Goal: Browse casually: Explore the website without a specific task or goal

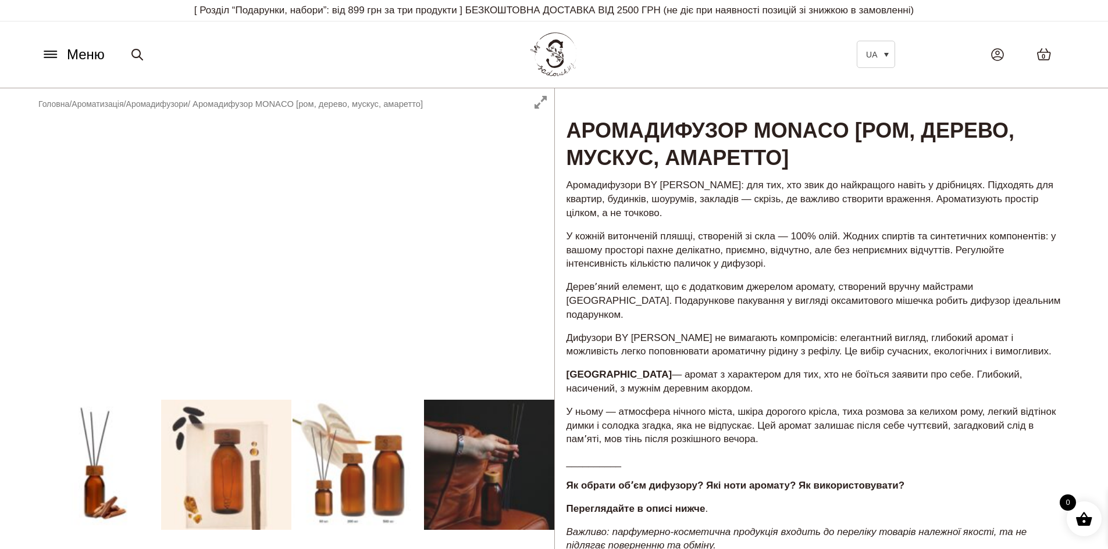
scroll to position [58, 0]
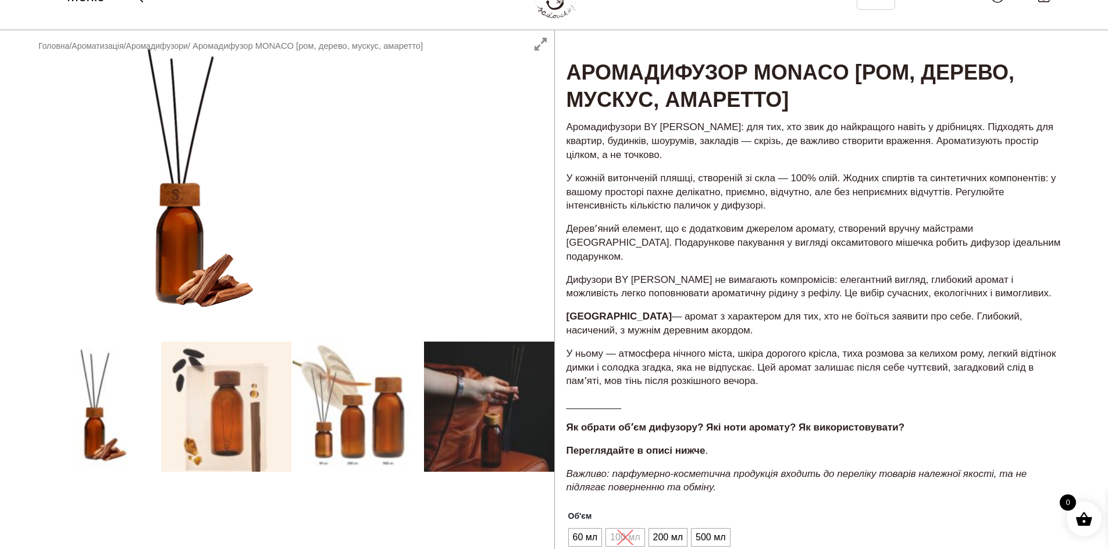
click at [501, 394] on div at bounding box center [291, 421] width 525 height 783
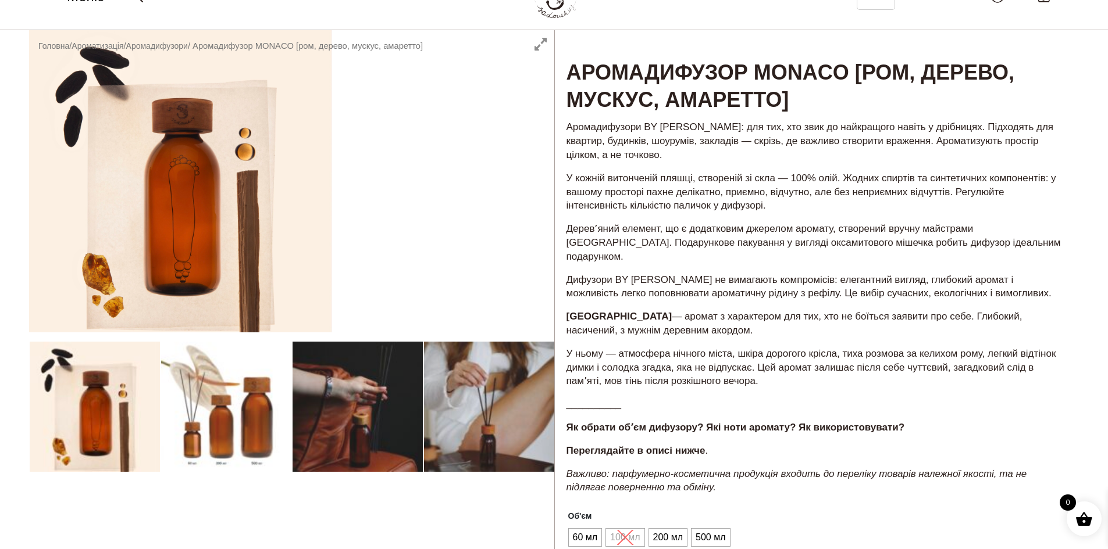
click at [403, 410] on div at bounding box center [291, 421] width 525 height 783
click at [380, 410] on div at bounding box center [291, 421] width 525 height 783
click at [481, 405] on div at bounding box center [291, 421] width 525 height 783
click at [492, 123] on div at bounding box center [291, 421] width 525 height 783
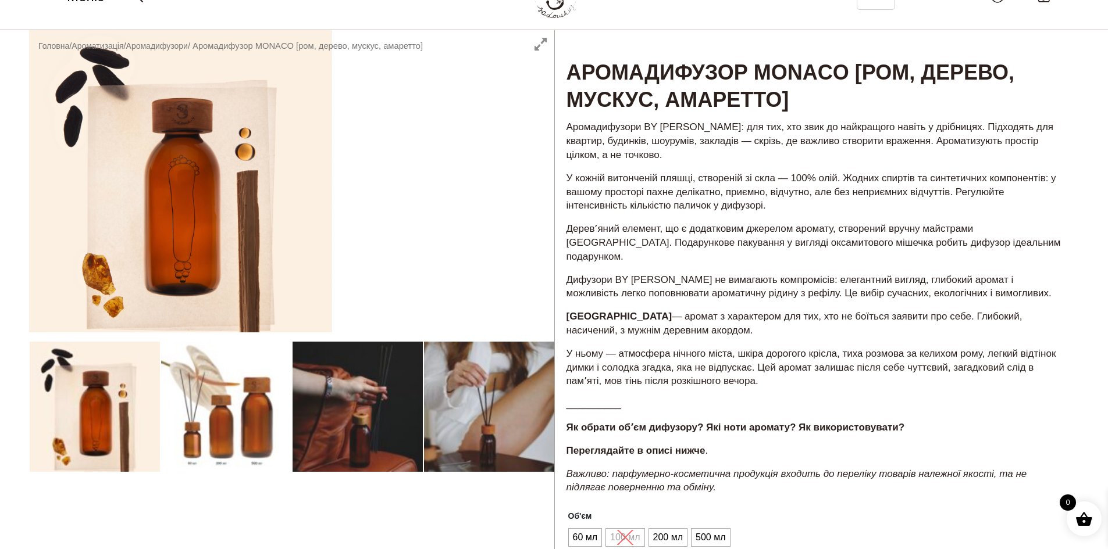
click at [533, 50] on div at bounding box center [291, 421] width 525 height 783
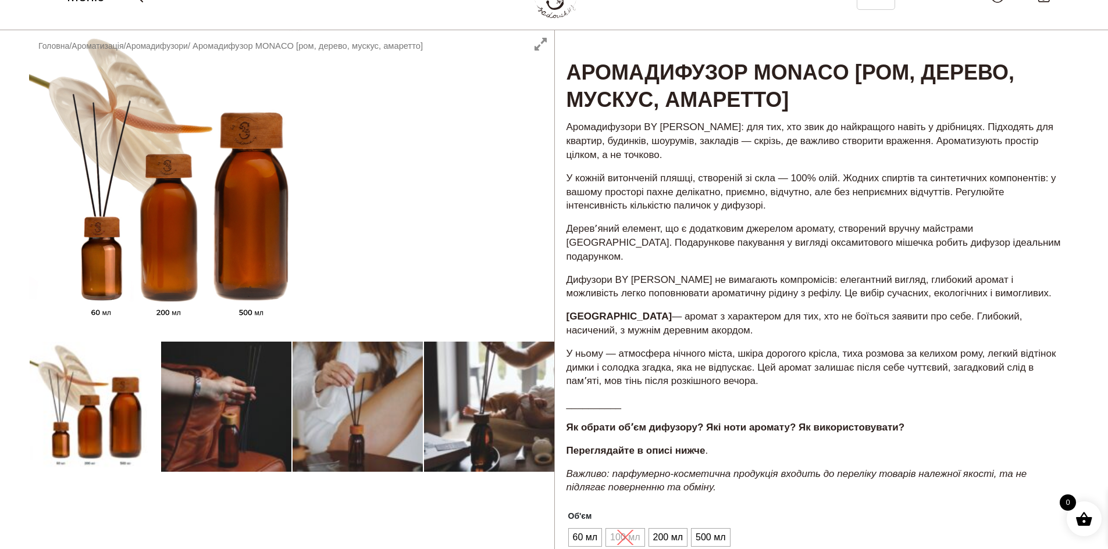
click at [538, 43] on div at bounding box center [291, 421] width 525 height 783
click at [545, 38] on div at bounding box center [291, 421] width 525 height 783
click at [540, 56] on div at bounding box center [291, 421] width 525 height 783
click at [537, 43] on div at bounding box center [291, 421] width 525 height 783
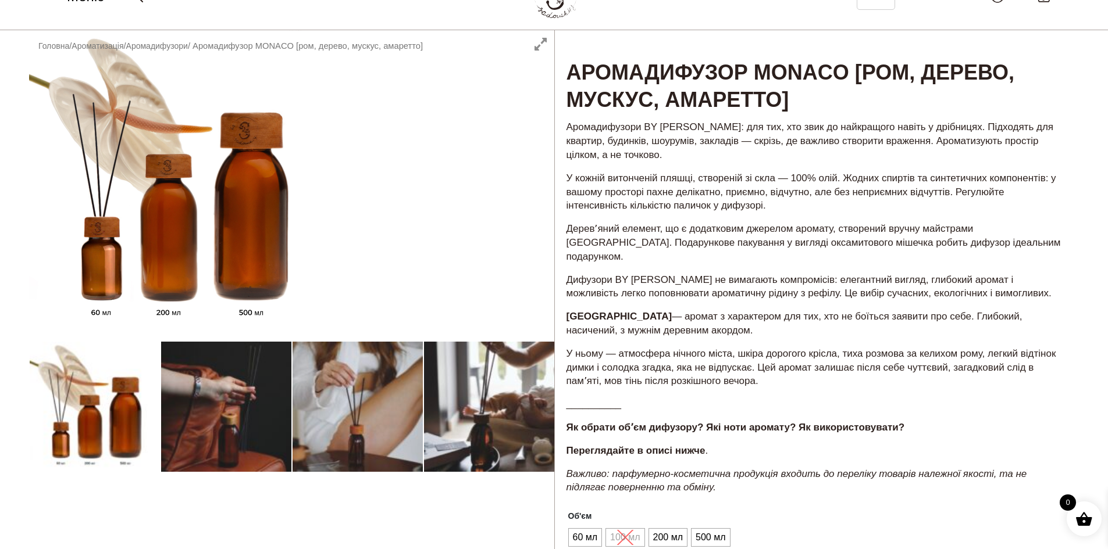
click at [537, 43] on div at bounding box center [291, 421] width 525 height 783
click at [230, 216] on div at bounding box center [291, 421] width 525 height 783
click at [357, 237] on div at bounding box center [291, 421] width 525 height 783
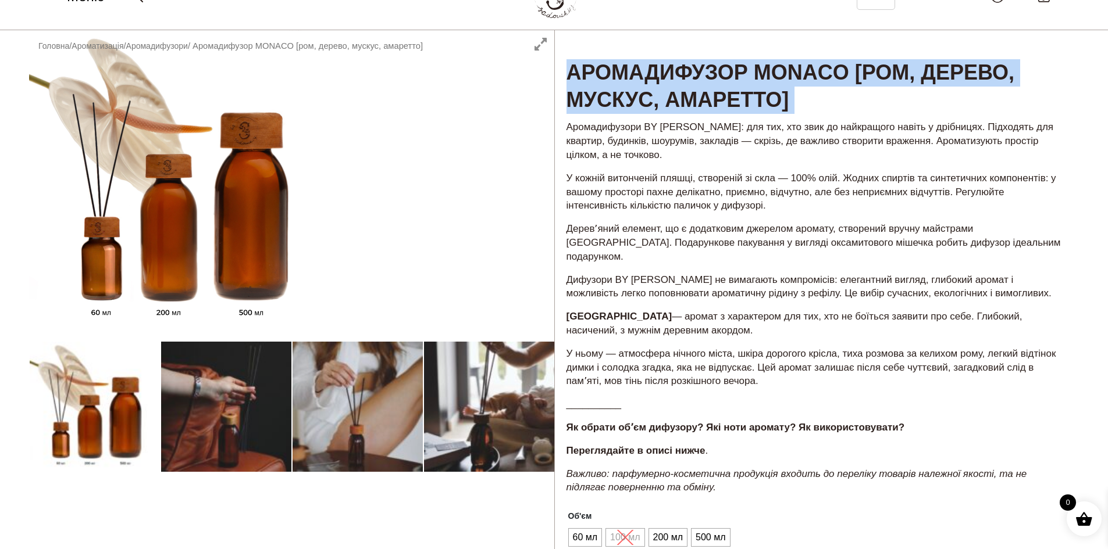
click at [357, 237] on div at bounding box center [291, 421] width 525 height 783
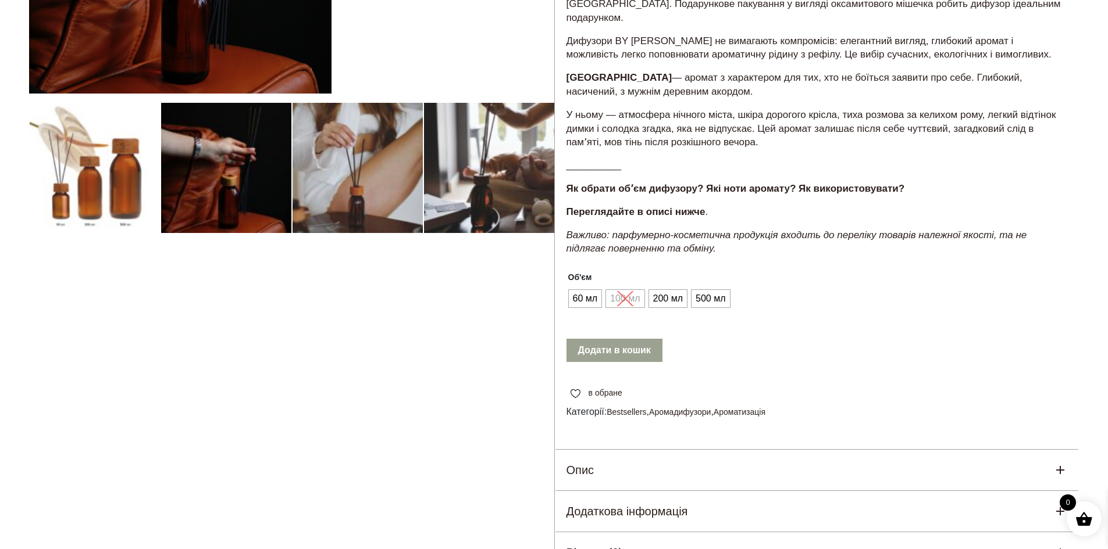
scroll to position [116, 0]
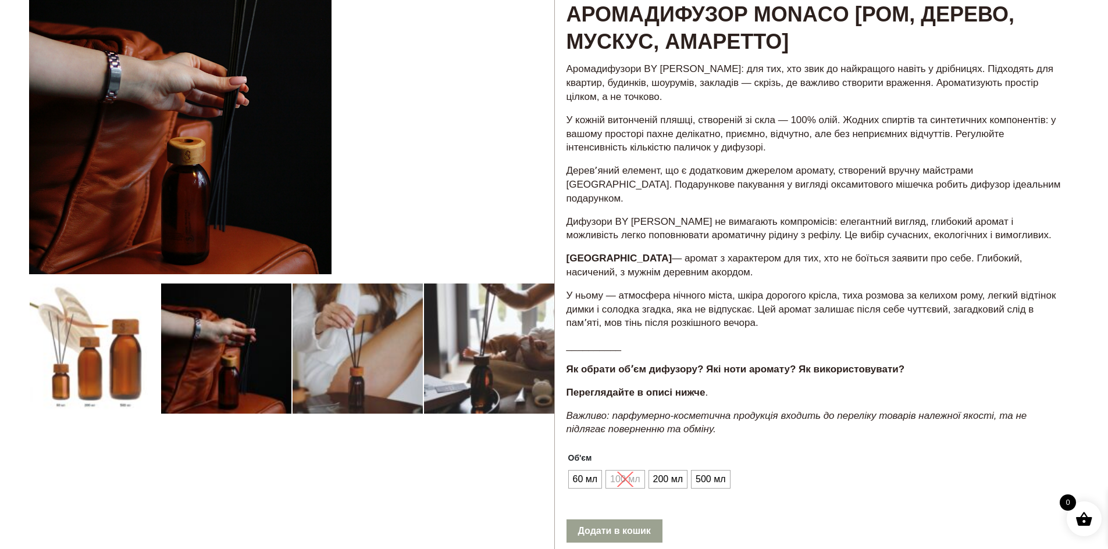
click at [477, 350] on div at bounding box center [291, 363] width 525 height 783
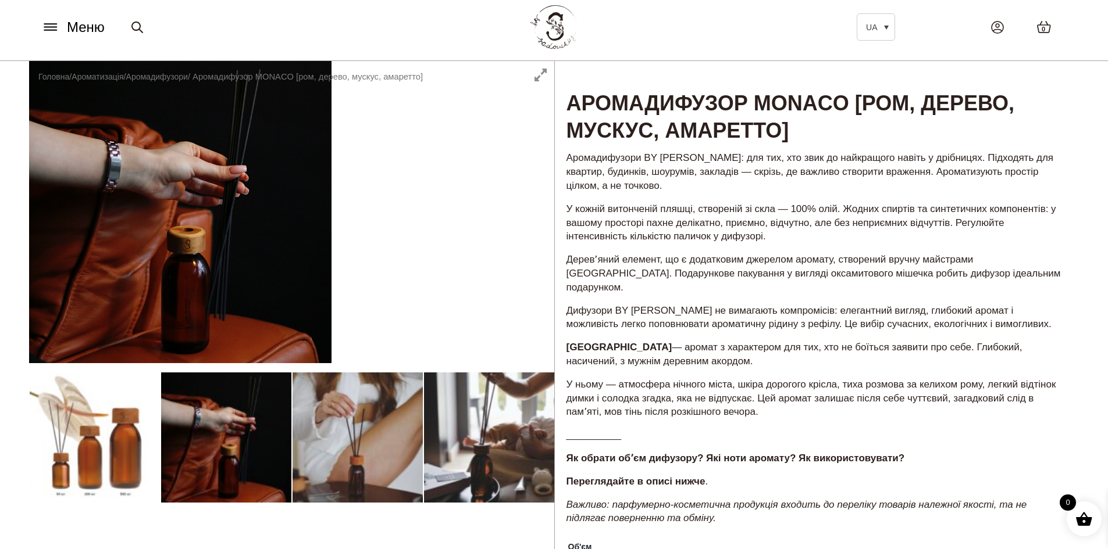
scroll to position [0, 0]
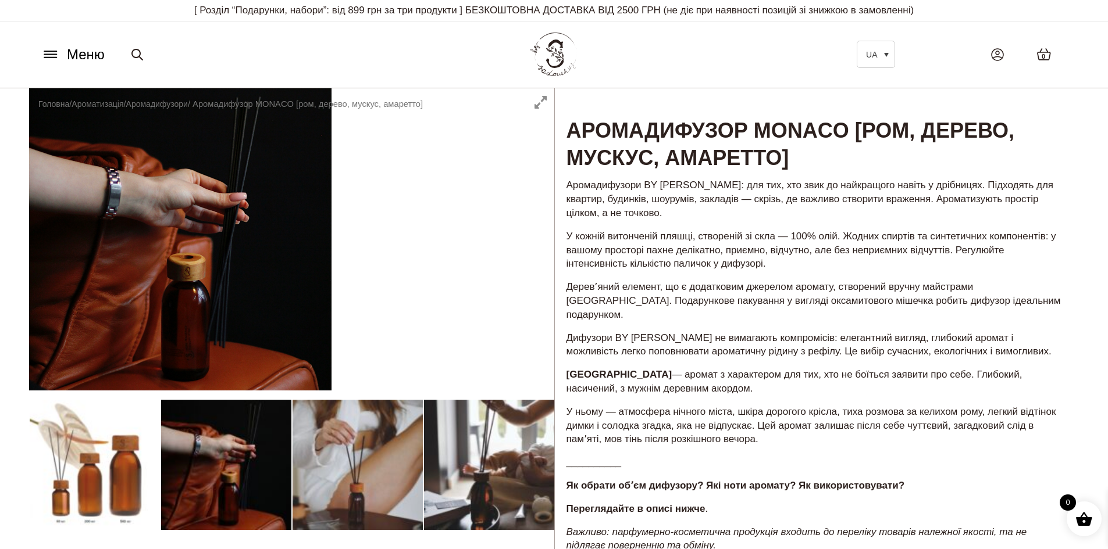
click at [204, 243] on div at bounding box center [291, 479] width 525 height 783
